Goal: Find specific page/section: Find specific page/section

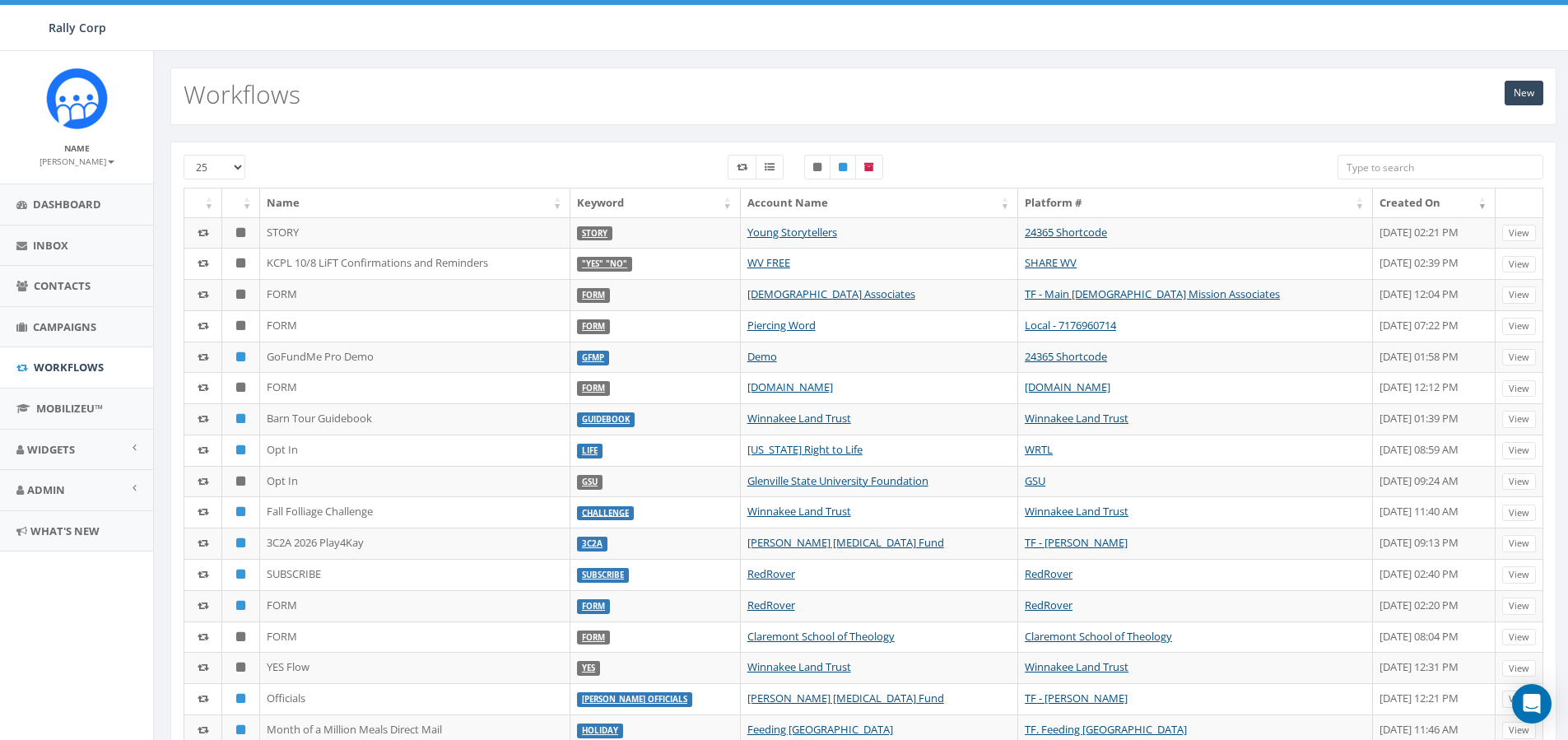
click at [1406, 168] on input "search" at bounding box center [1440, 167] width 206 height 25
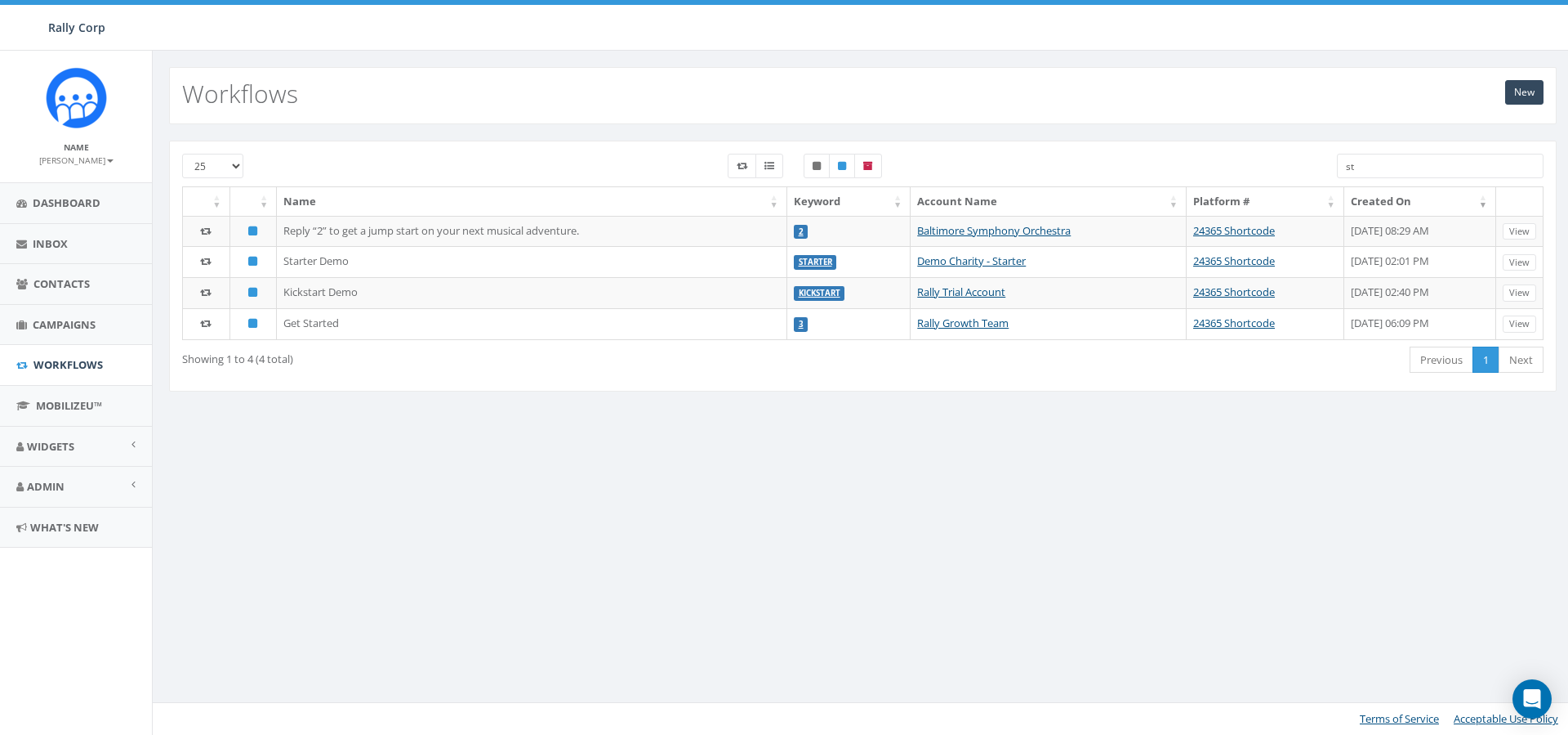
type input "s"
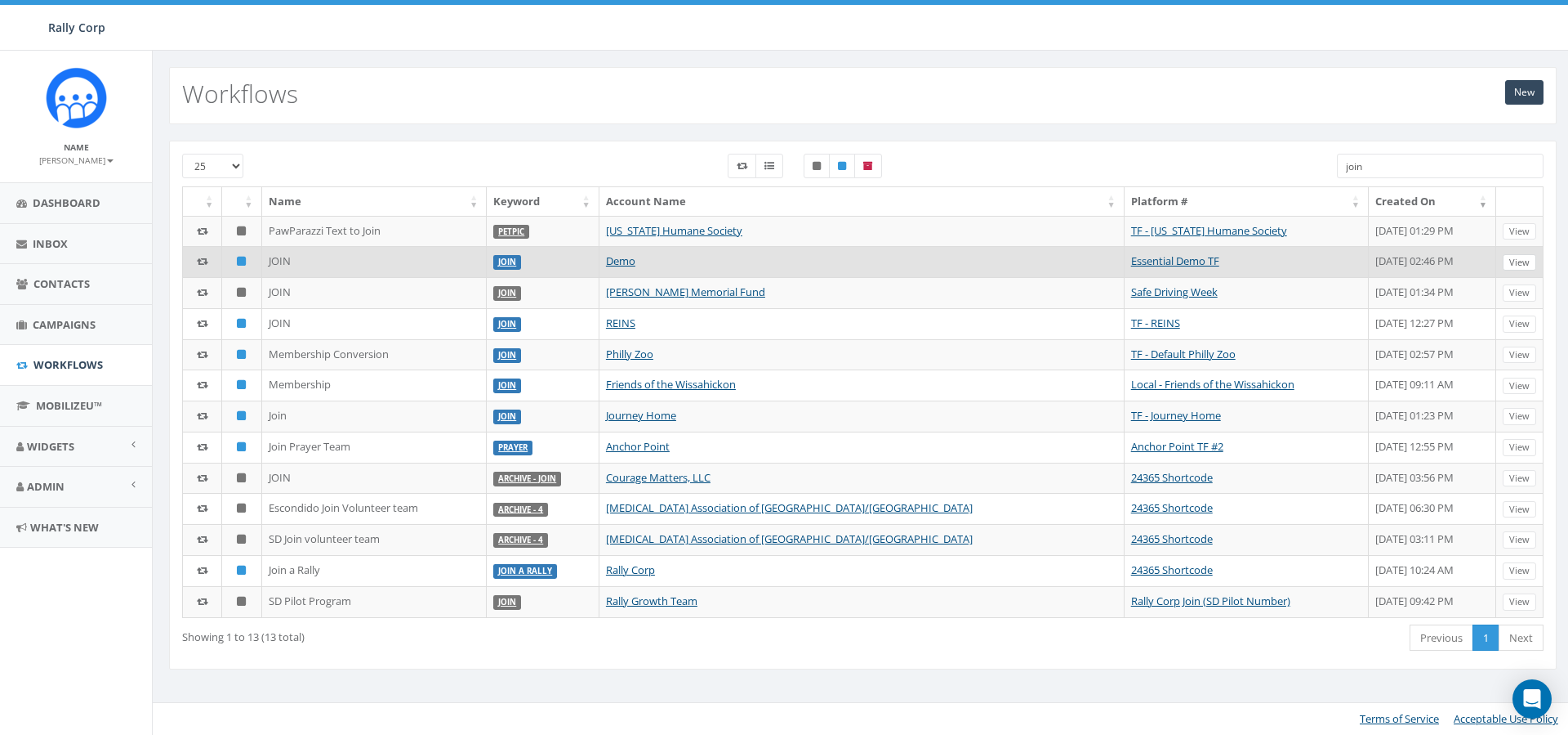
type input "join"
click at [1519, 261] on link "View" at bounding box center [1519, 262] width 34 height 17
